Goal: Task Accomplishment & Management: Complete application form

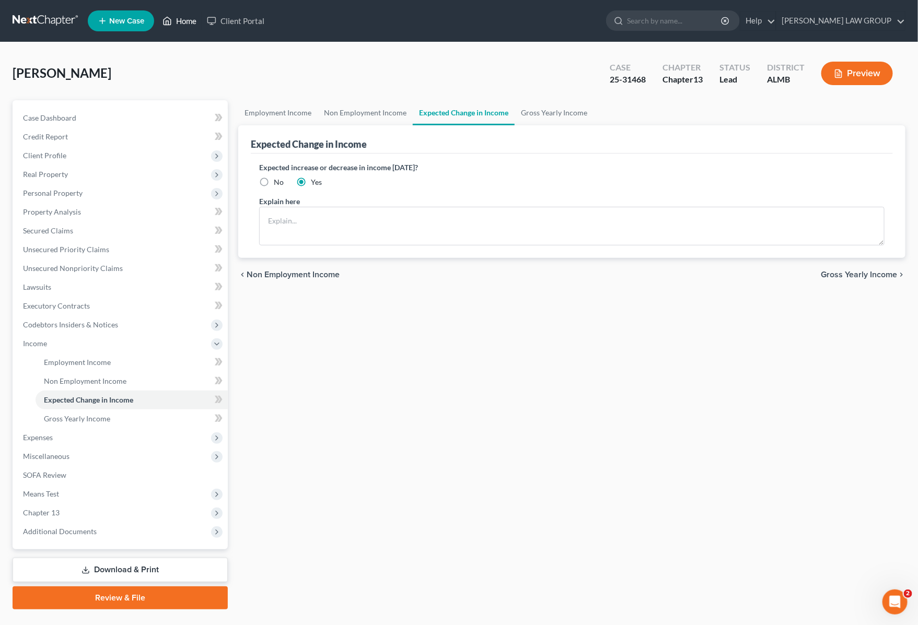
click at [181, 16] on link "Home" at bounding box center [179, 20] width 44 height 19
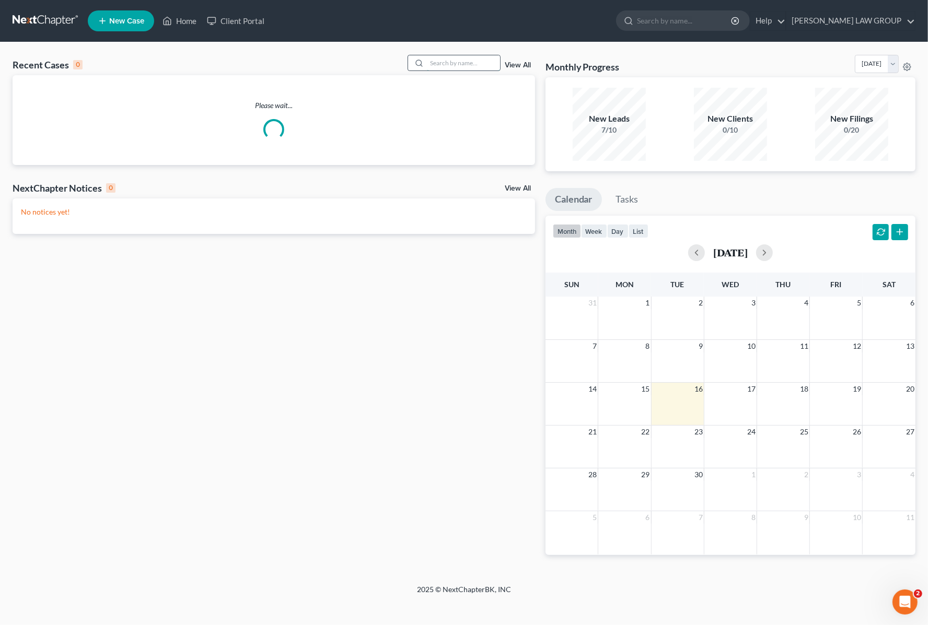
click at [447, 61] on input "search" at bounding box center [463, 62] width 73 height 15
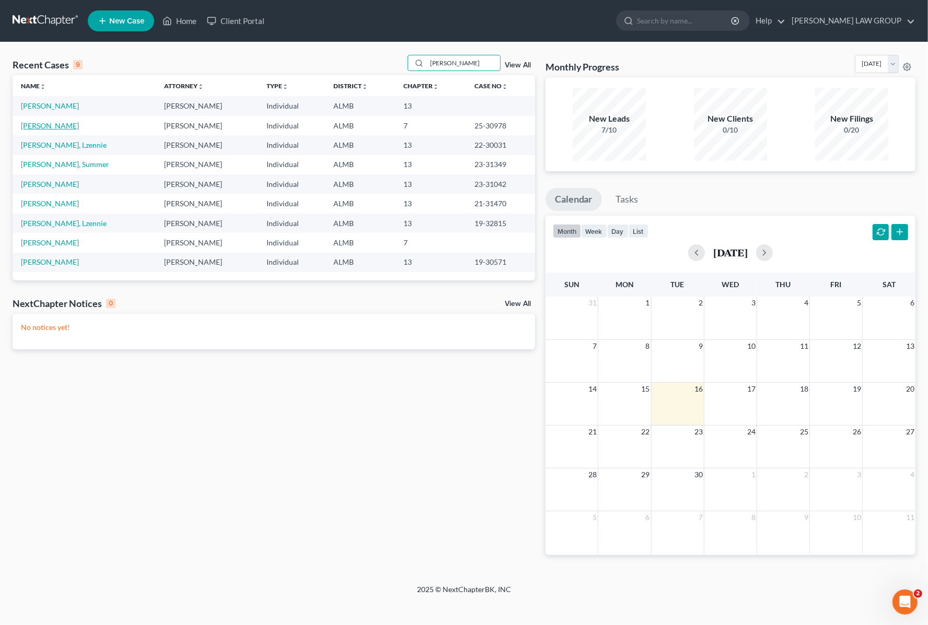
type input "[PERSON_NAME]"
click at [52, 126] on link "[PERSON_NAME]" at bounding box center [50, 125] width 58 height 9
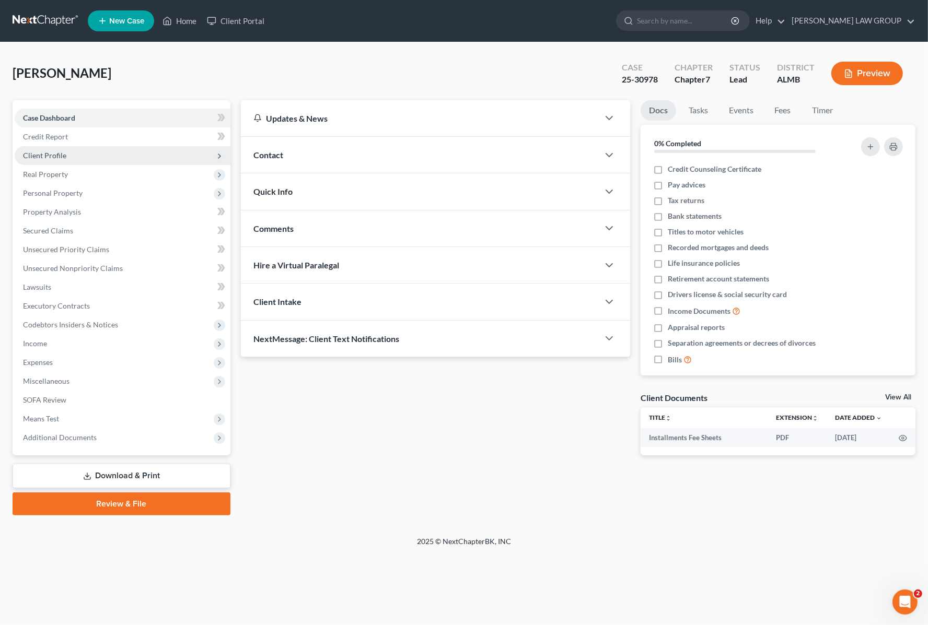
click at [55, 153] on span "Client Profile" at bounding box center [44, 155] width 43 height 9
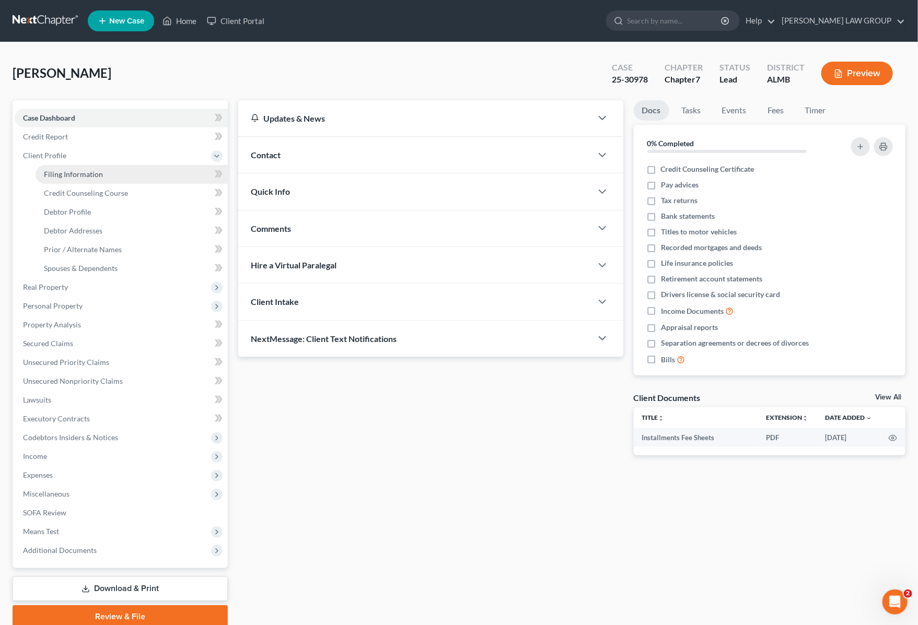
click at [72, 171] on span "Filing Information" at bounding box center [73, 174] width 59 height 9
select select "1"
select select "0"
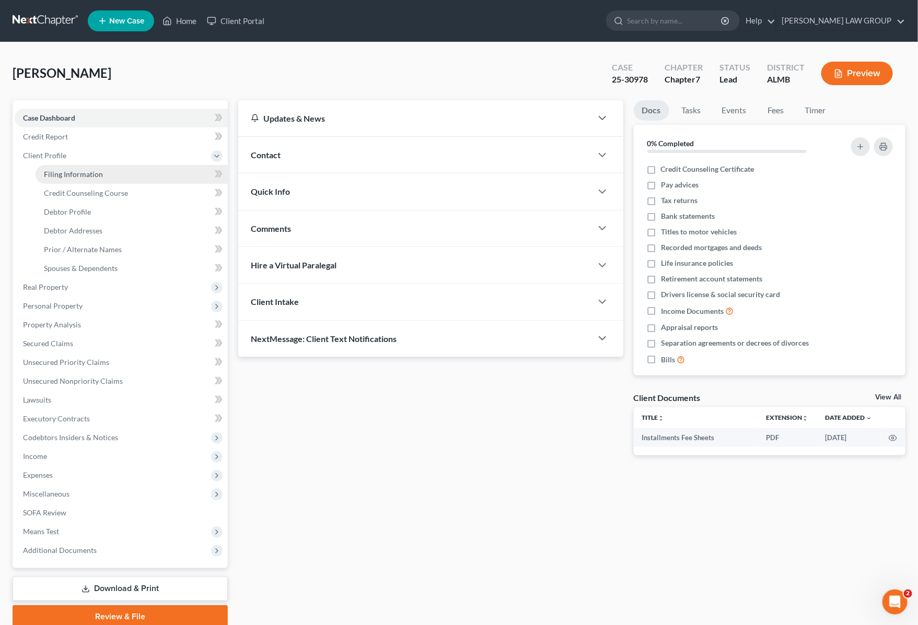
select select "0"
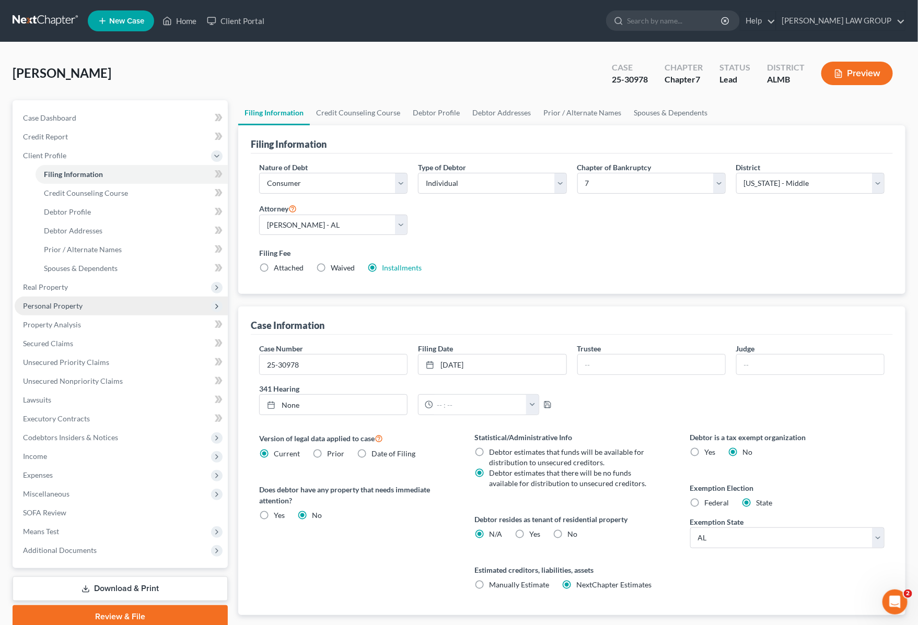
click at [72, 303] on span "Personal Property" at bounding box center [53, 305] width 60 height 9
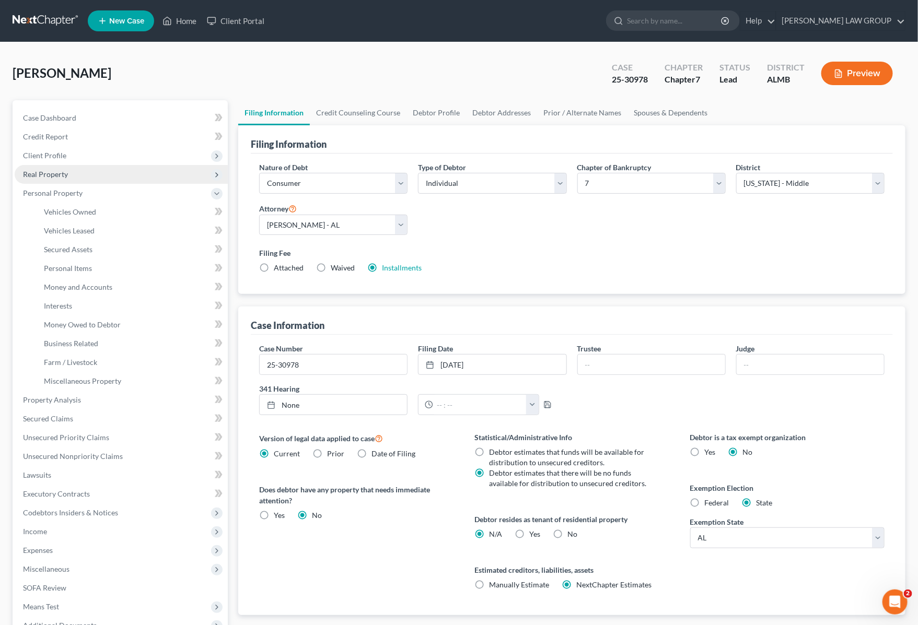
click at [55, 170] on span "Real Property" at bounding box center [45, 174] width 45 height 9
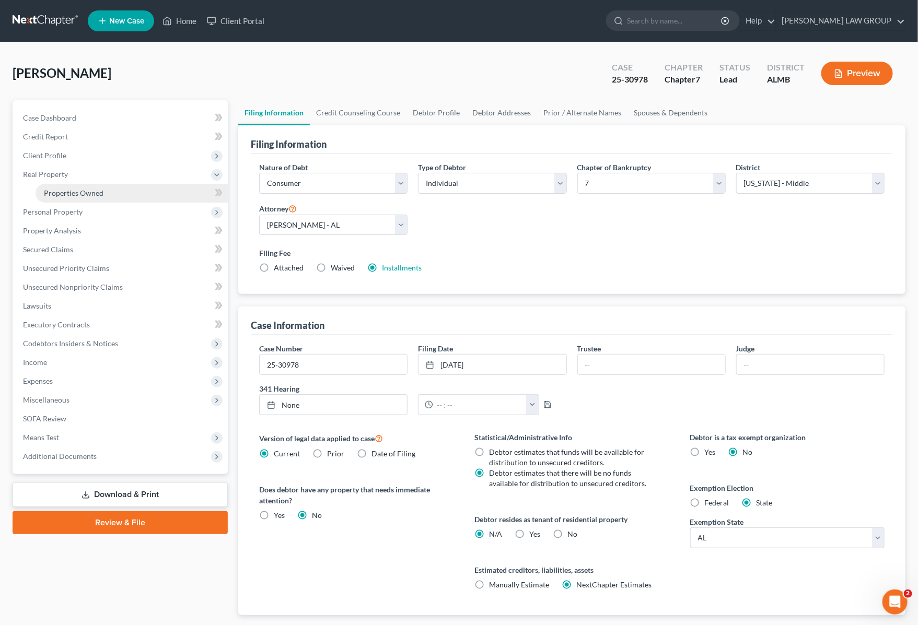
click at [61, 189] on span "Properties Owned" at bounding box center [74, 193] width 60 height 9
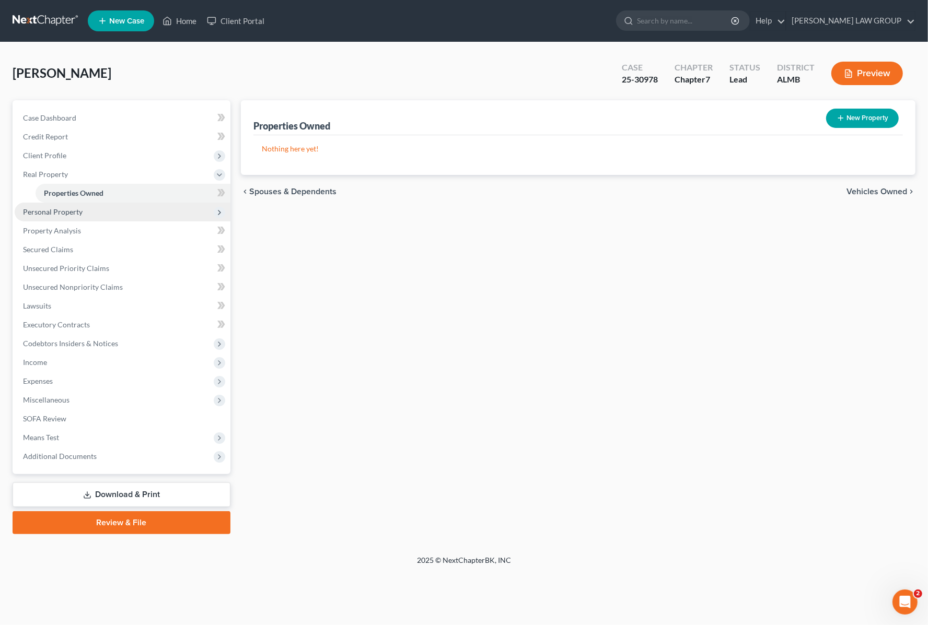
click at [59, 210] on span "Personal Property" at bounding box center [53, 211] width 60 height 9
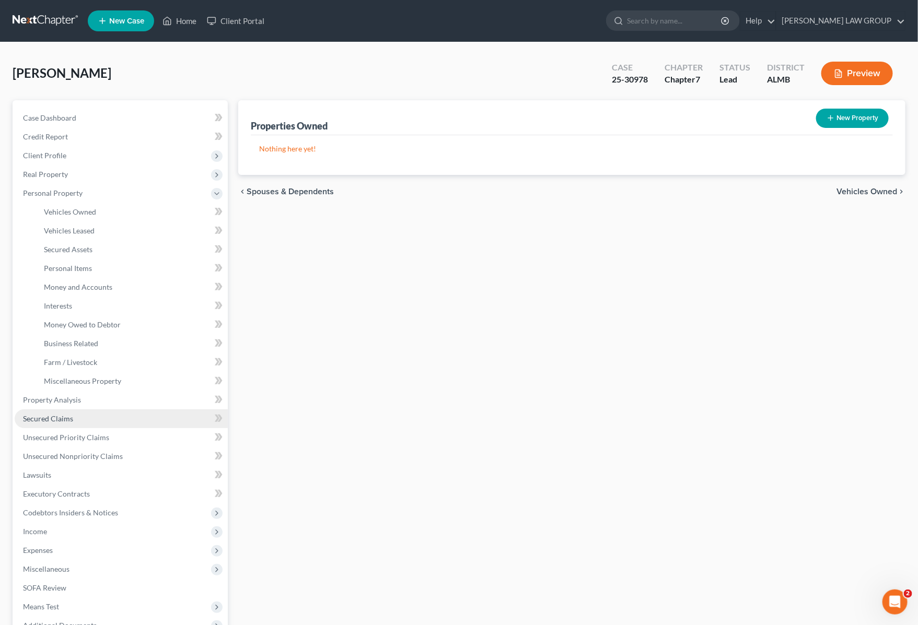
click at [44, 418] on span "Secured Claims" at bounding box center [48, 418] width 50 height 9
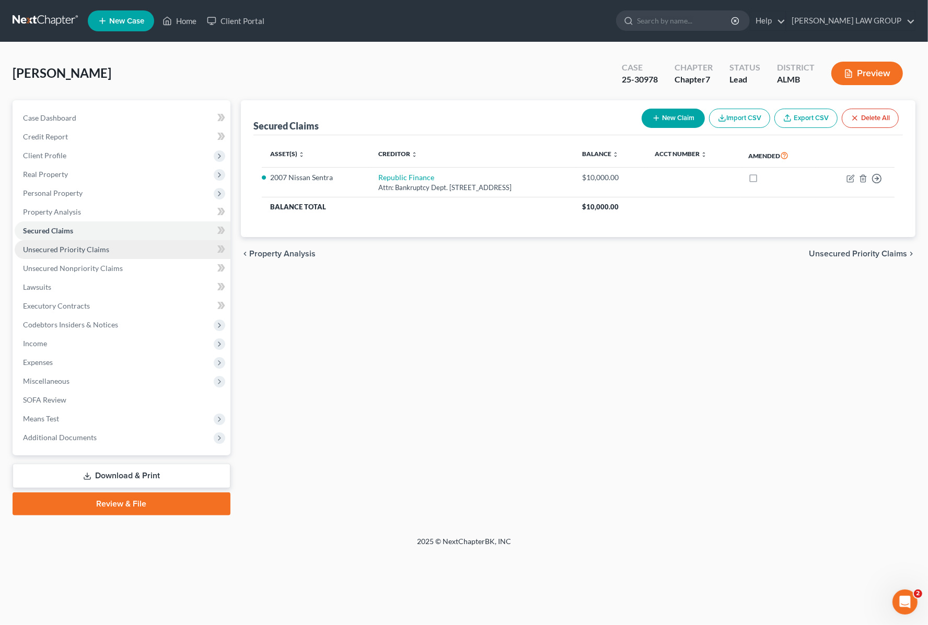
click at [54, 249] on span "Unsecured Priority Claims" at bounding box center [66, 249] width 86 height 9
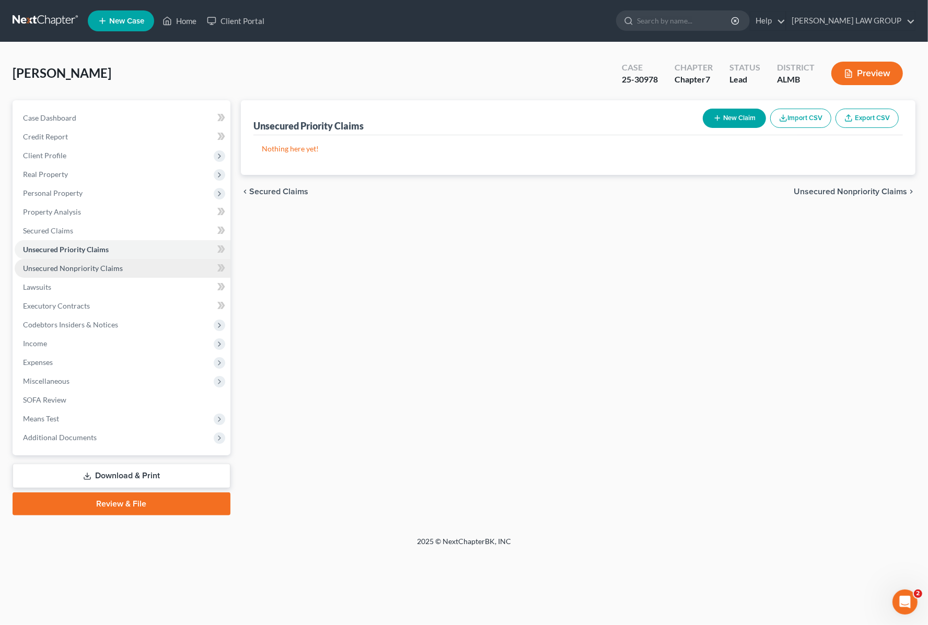
click at [58, 270] on span "Unsecured Nonpriority Claims" at bounding box center [73, 268] width 100 height 9
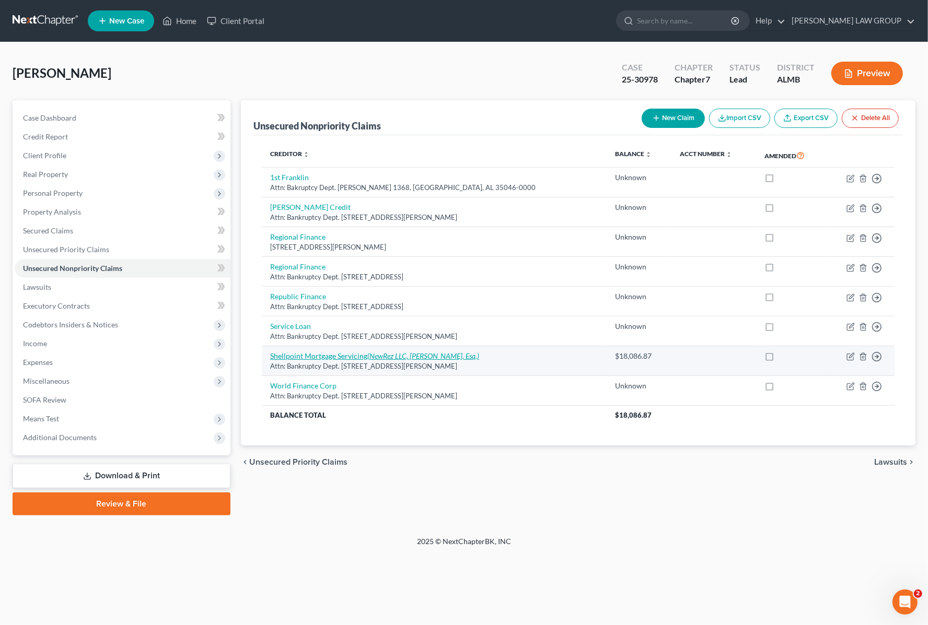
click at [330, 354] on link "Shellpoint Mortgage Servicing (NewRez LLC, [PERSON_NAME], Esq.)" at bounding box center [374, 356] width 209 height 9
select select "42"
select select "0"
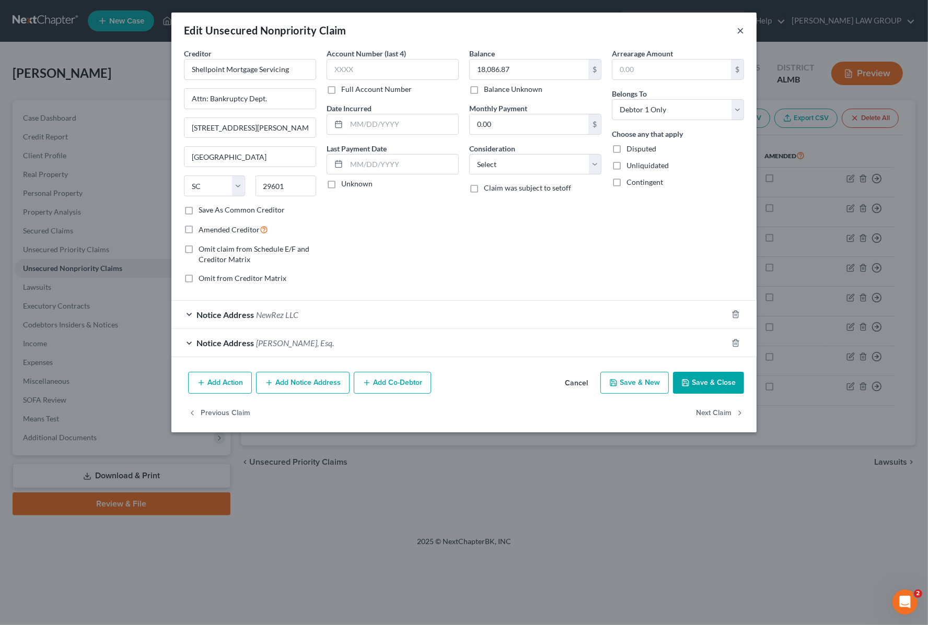
click at [740, 25] on button "×" at bounding box center [740, 30] width 7 height 13
